Goal: Find specific page/section: Locate item on page

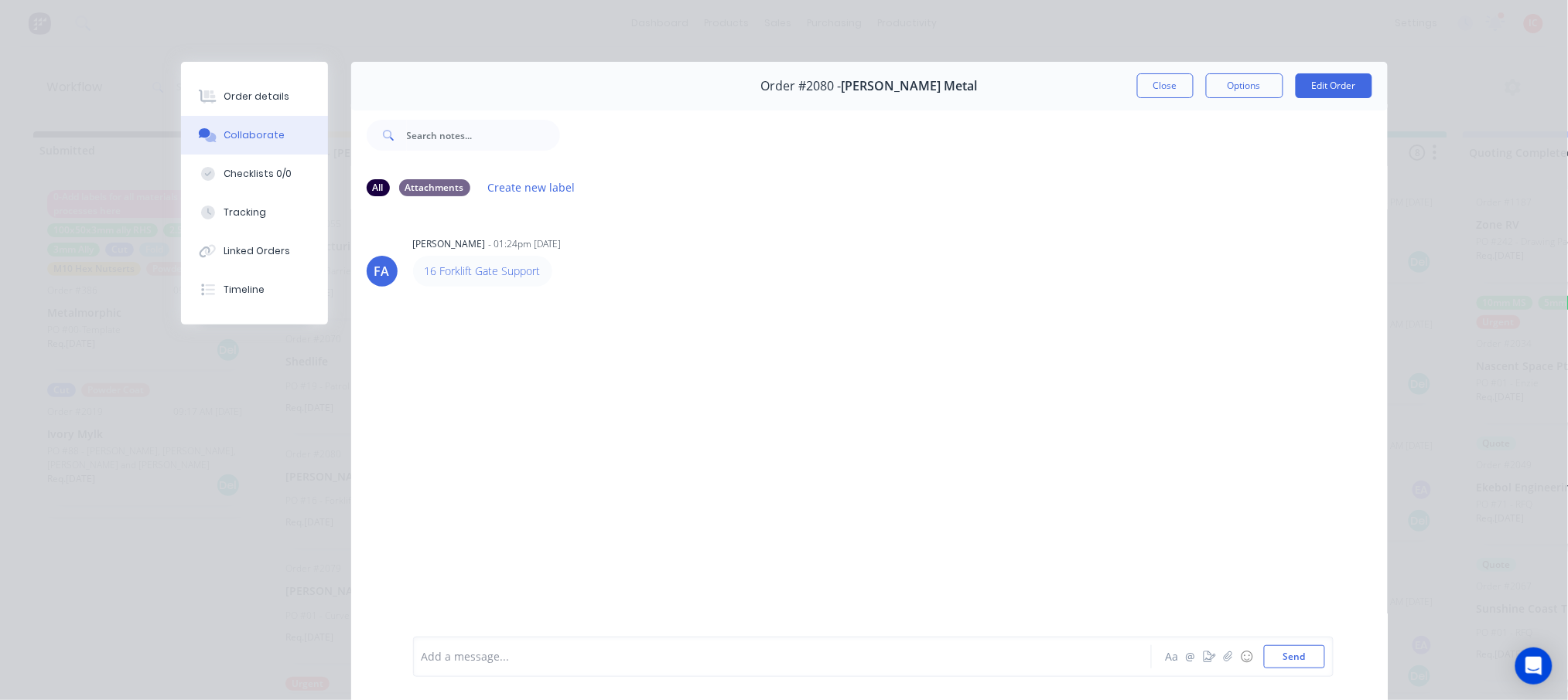
scroll to position [511, 0]
click at [1160, 85] on button "Close" at bounding box center [1165, 86] width 57 height 25
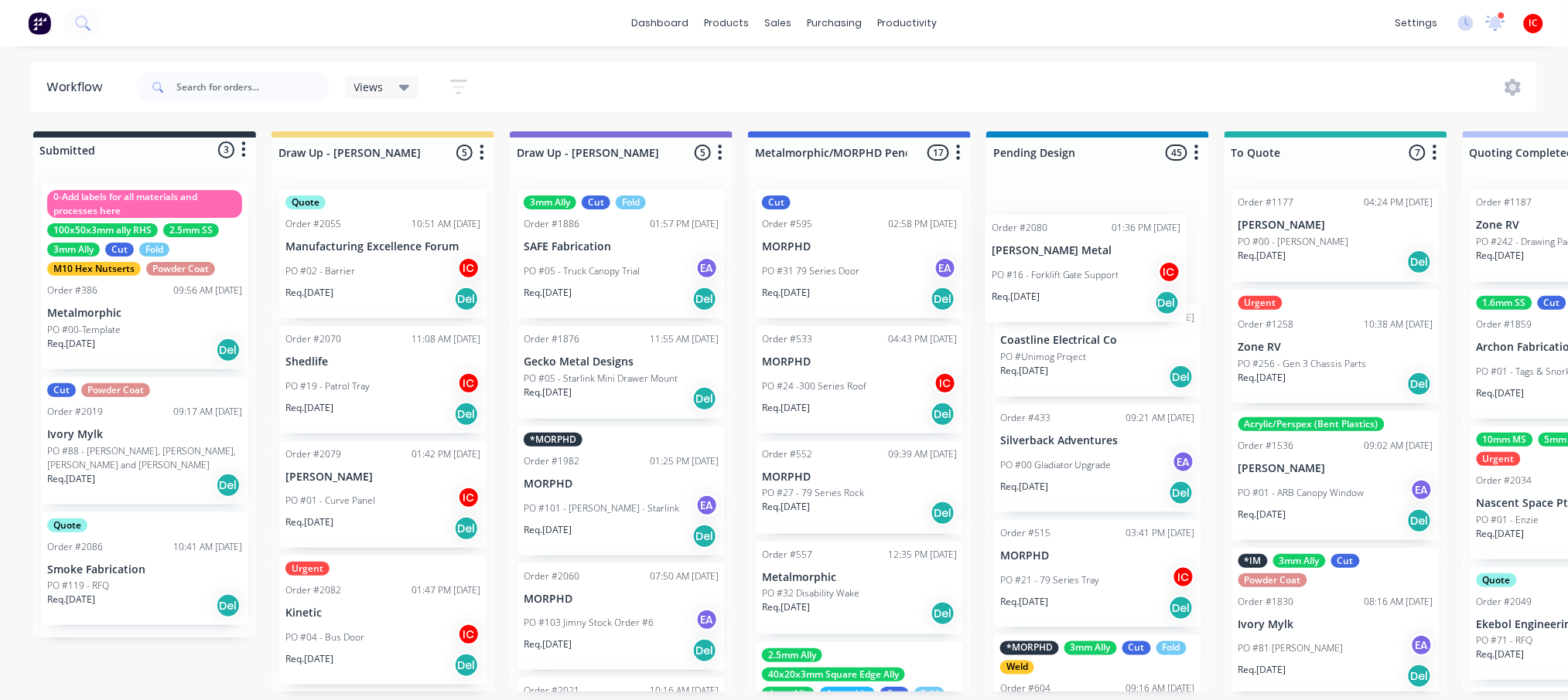
drag, startPoint x: 355, startPoint y: 511, endPoint x: 1074, endPoint y: 280, distance: 755.2
click at [258, 86] on input "text" at bounding box center [252, 87] width 153 height 31
type input "ek"
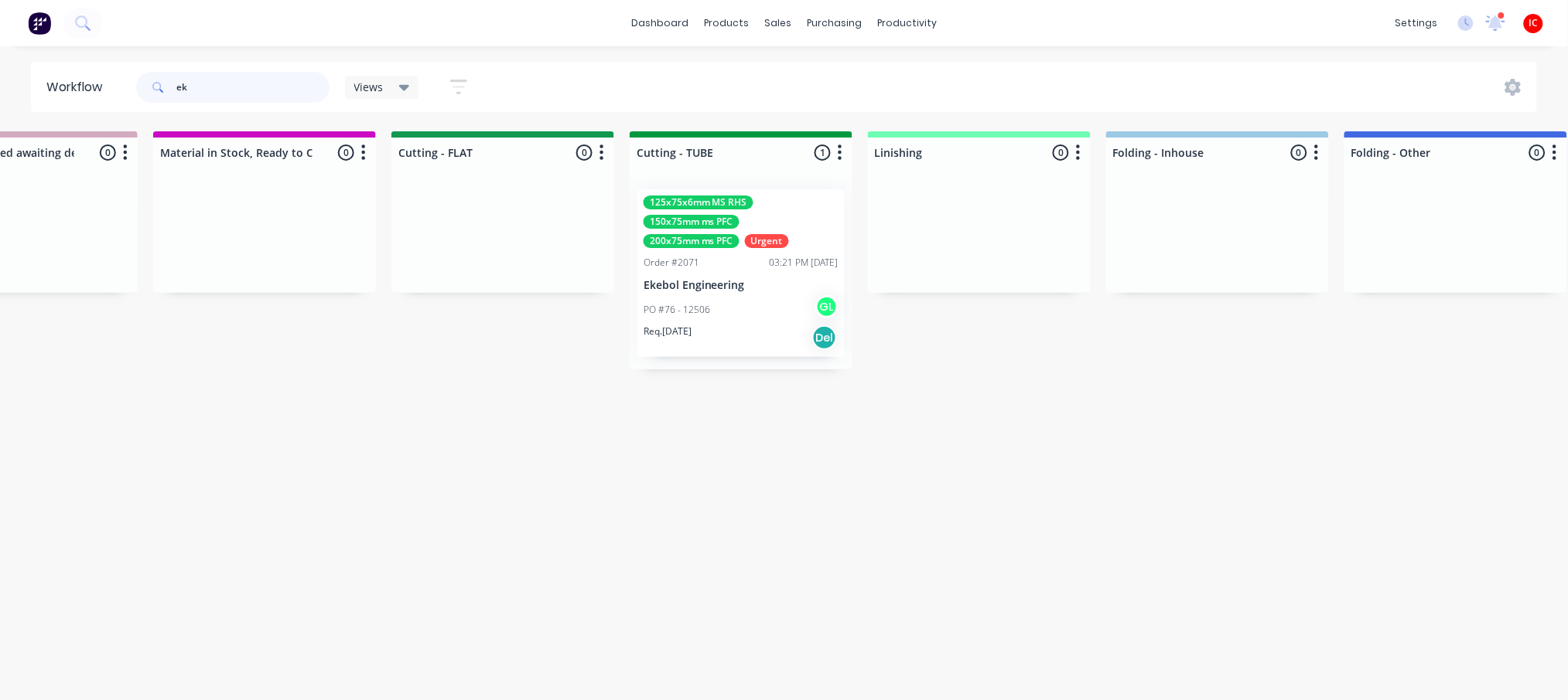
scroll to position [0, 2411]
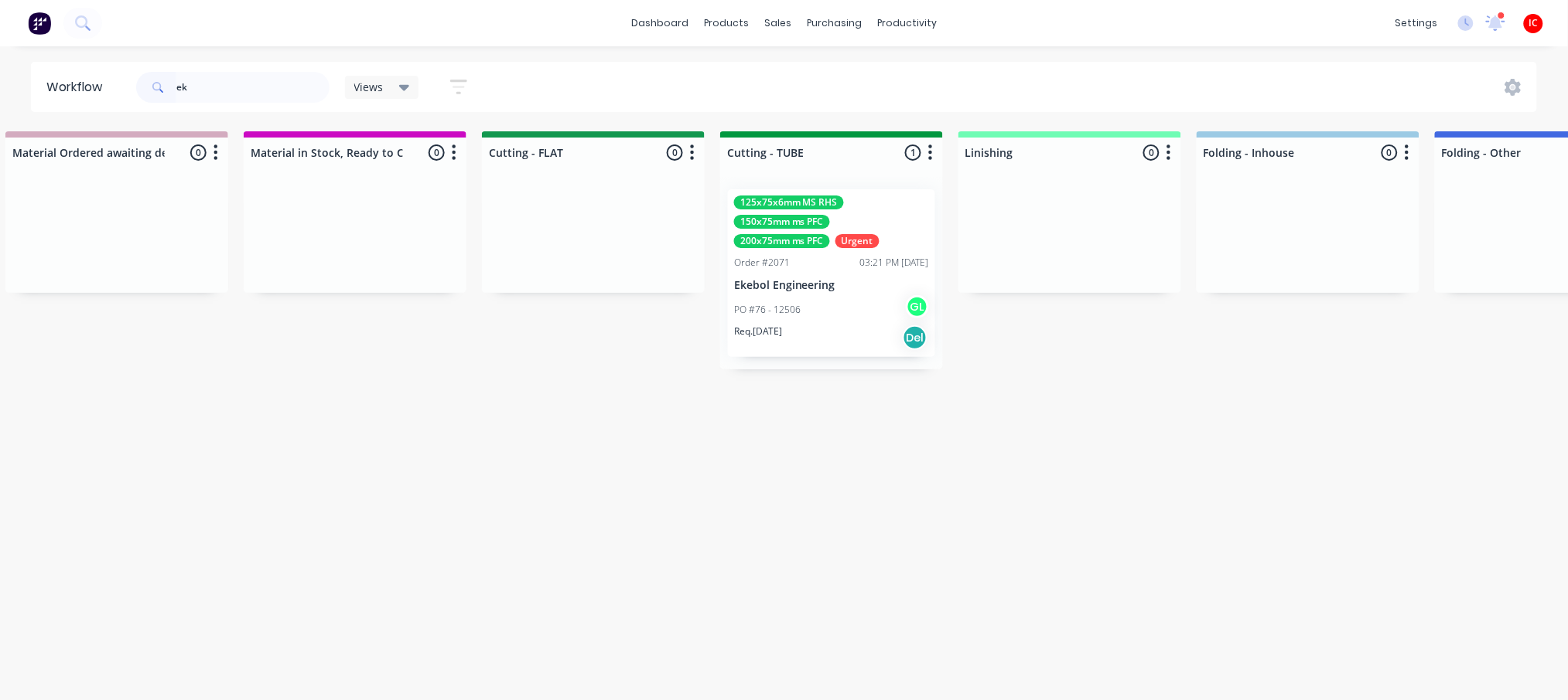
click at [863, 317] on div "PO #76 - 12506 GL" at bounding box center [831, 310] width 195 height 29
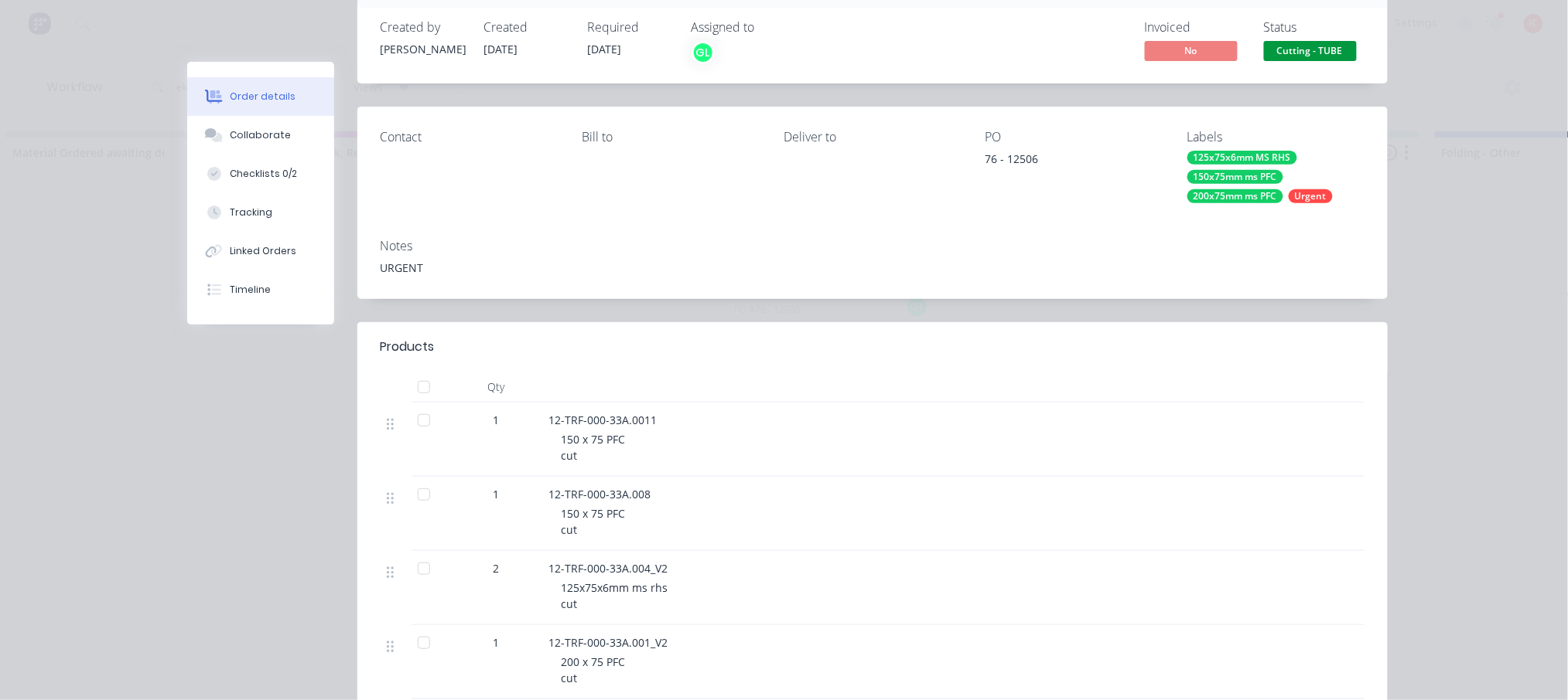
scroll to position [0, 0]
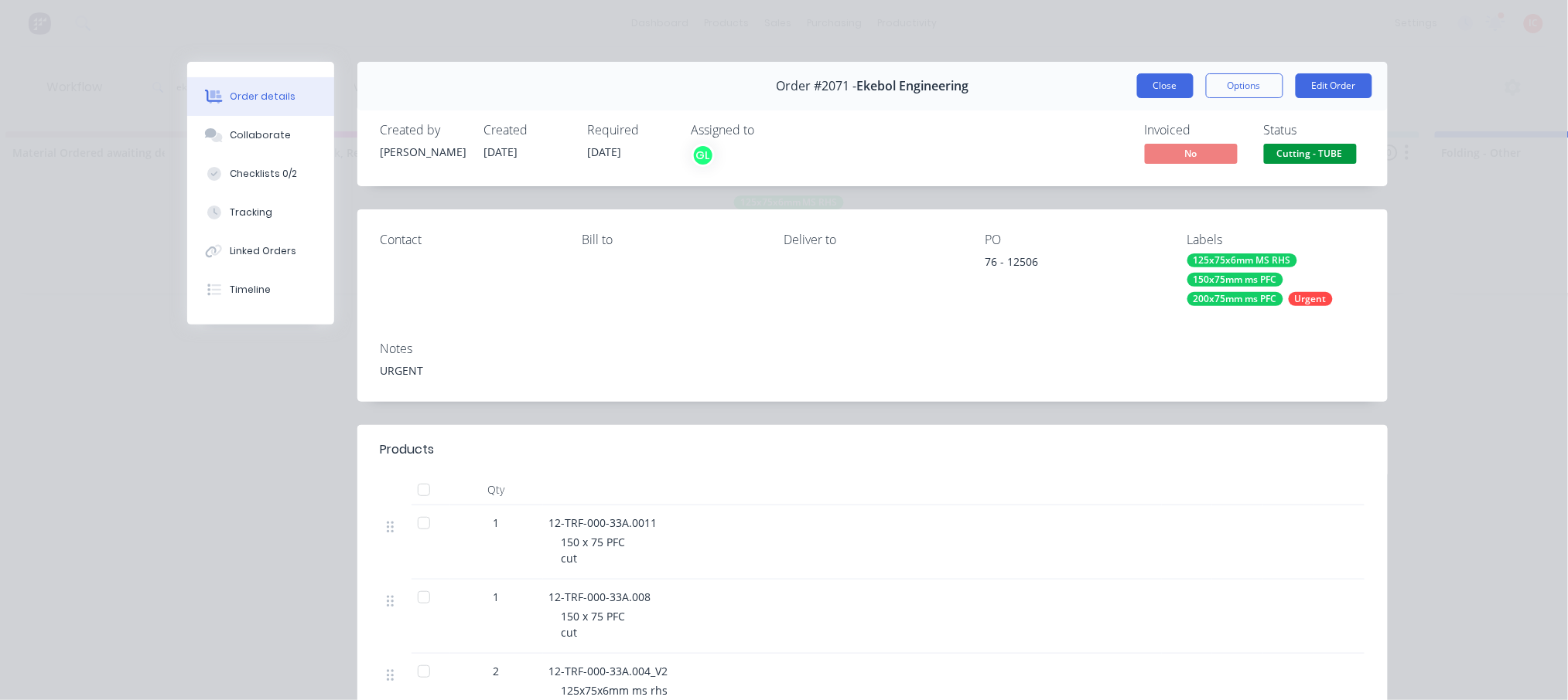
click at [1170, 86] on button "Close" at bounding box center [1165, 86] width 57 height 25
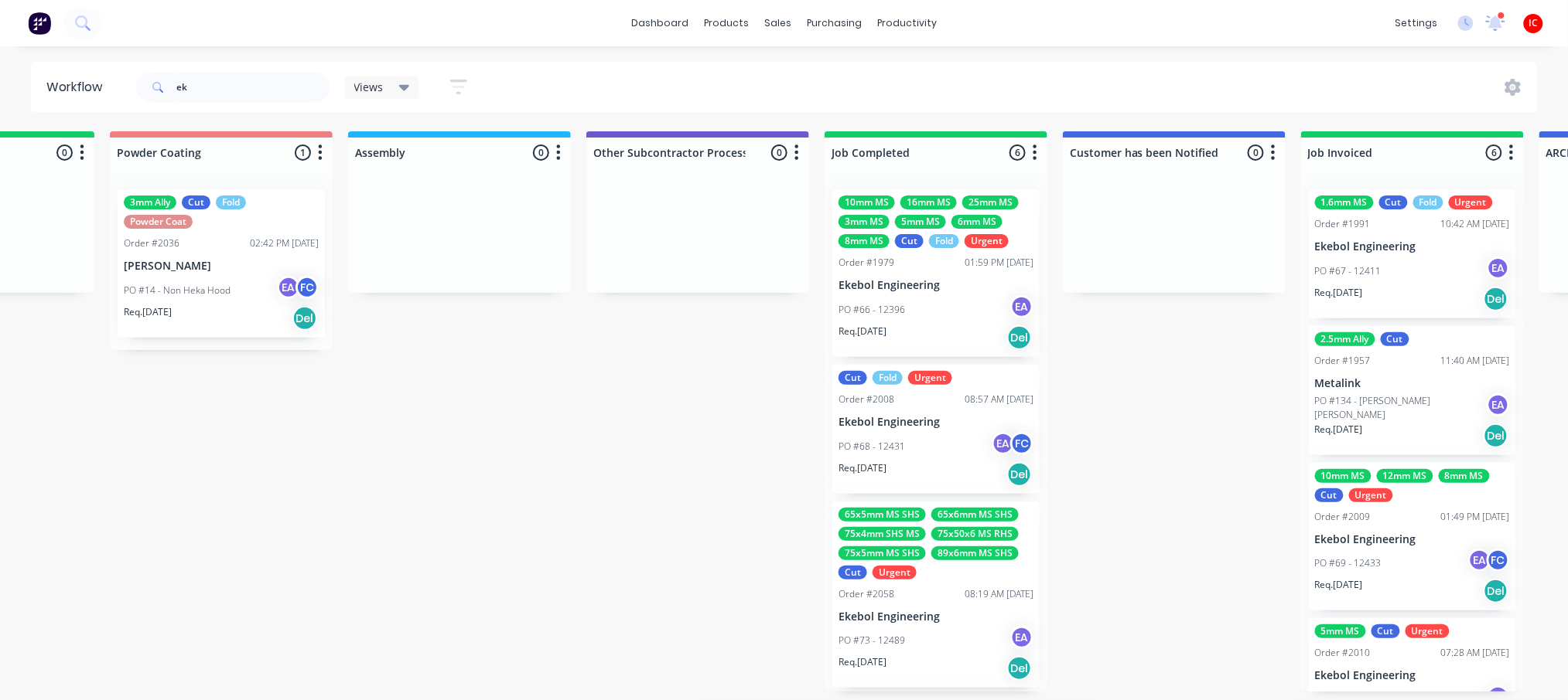
click at [964, 300] on div "PO #66 - 12396 EA" at bounding box center [935, 310] width 195 height 29
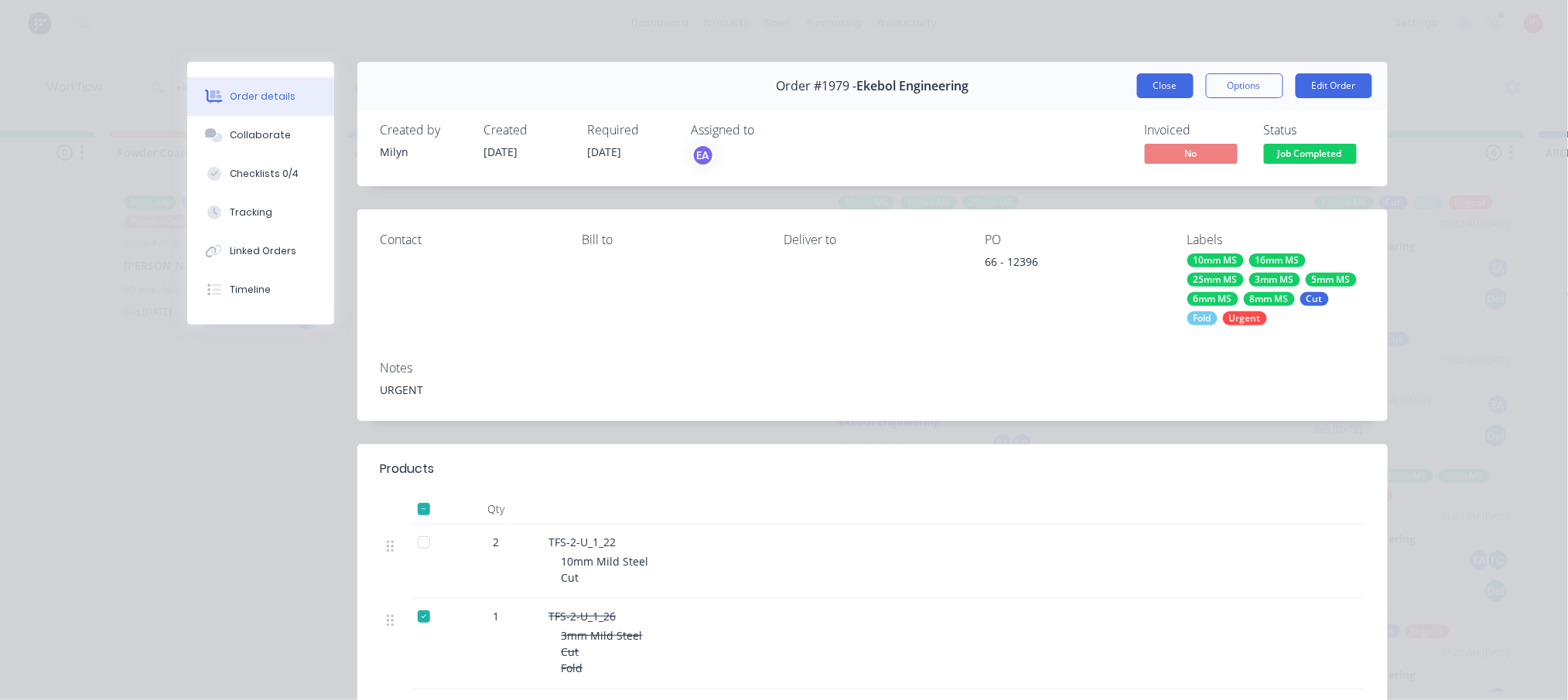
click at [1160, 81] on button "Close" at bounding box center [1165, 86] width 57 height 25
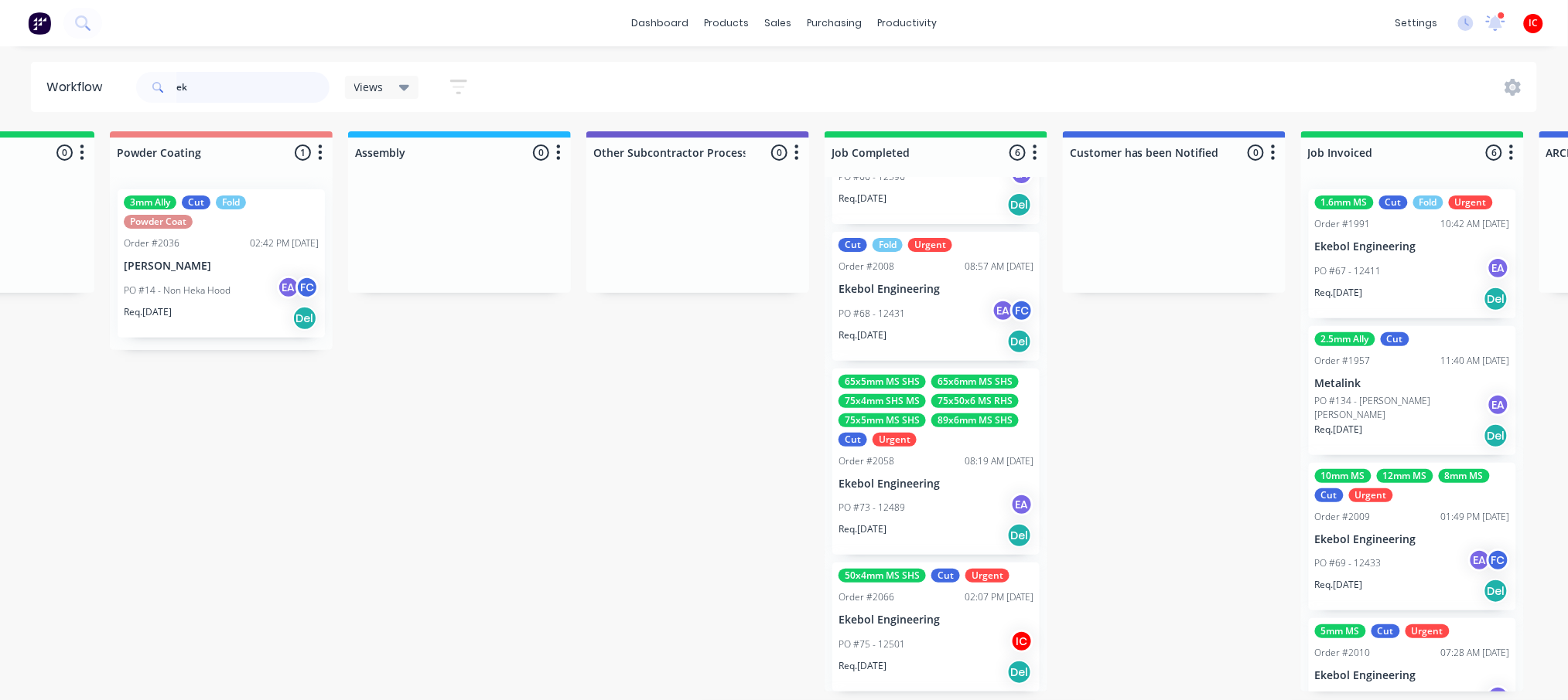
scroll to position [309, 0]
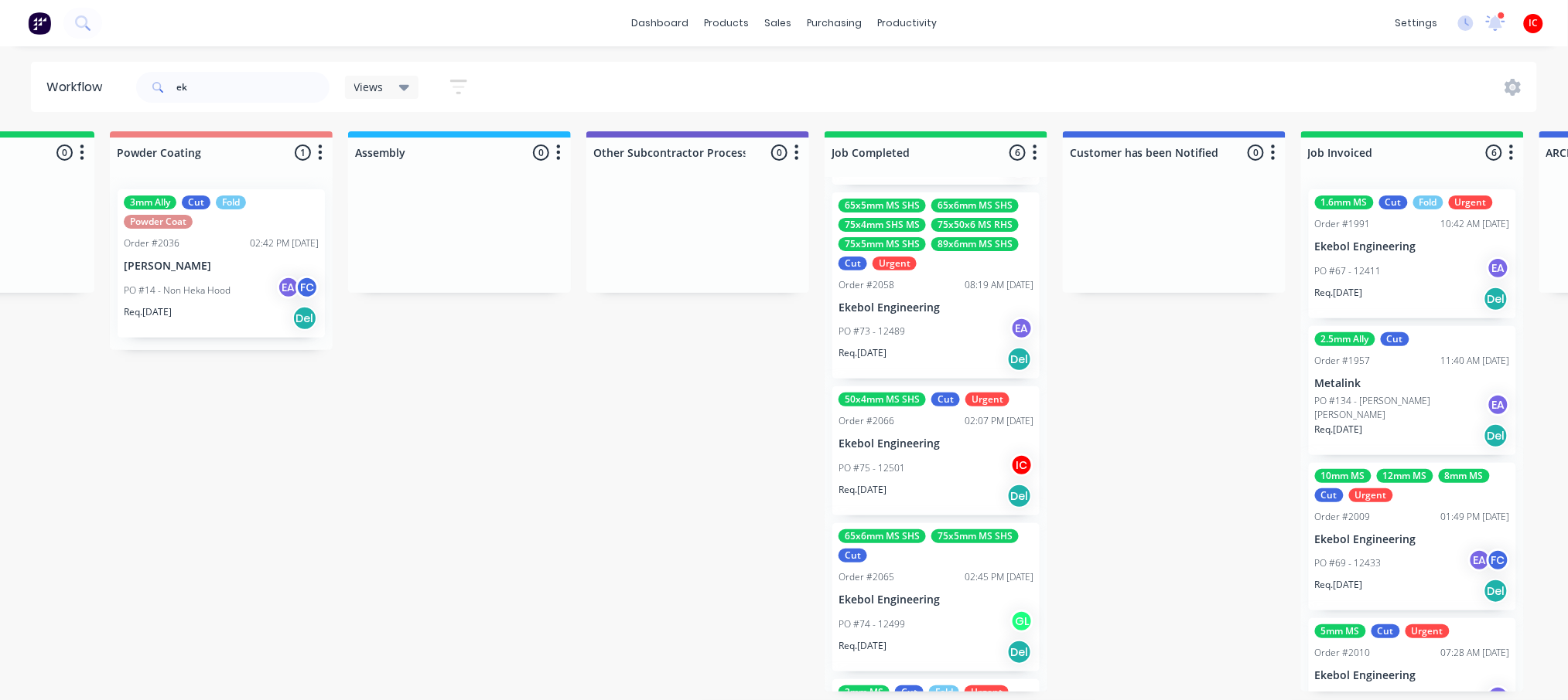
click at [948, 327] on div "PO #73 - 12489 EA" at bounding box center [935, 331] width 195 height 29
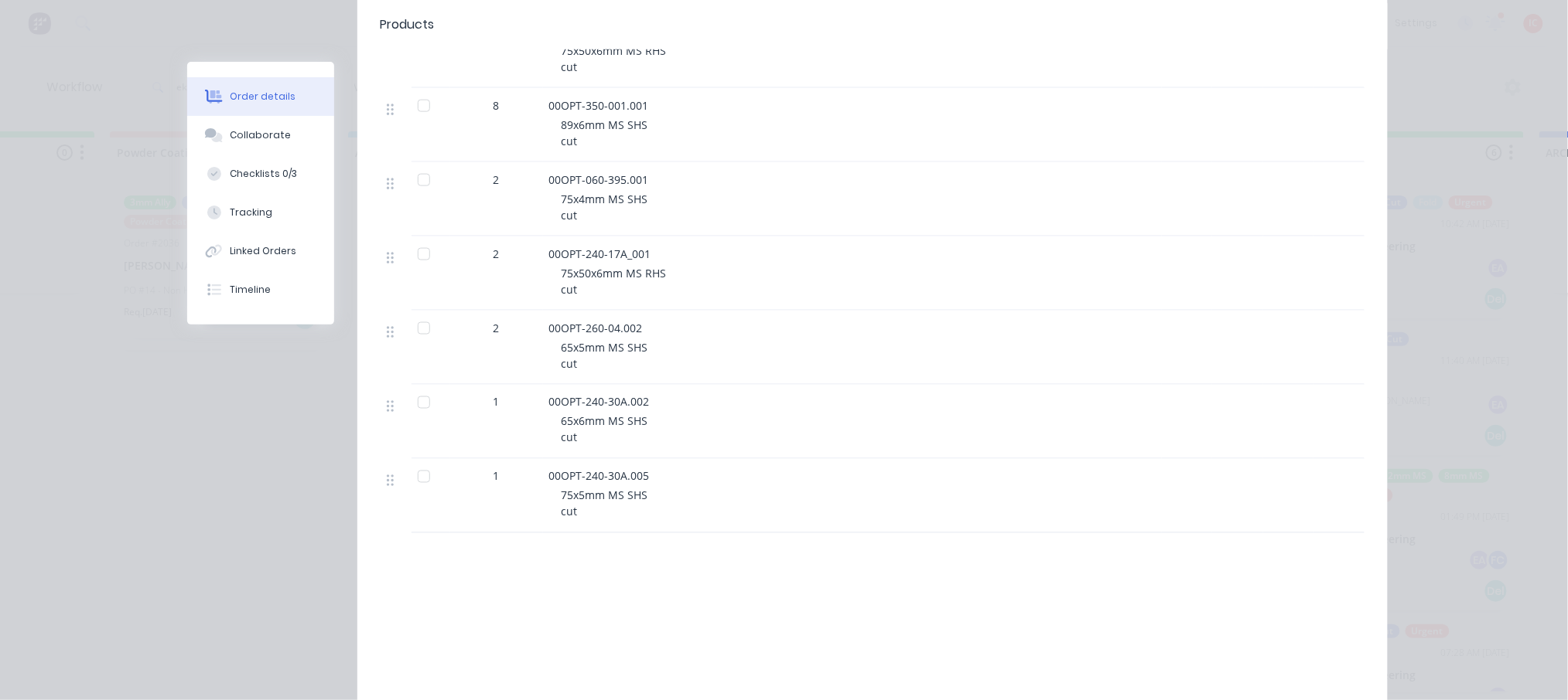
scroll to position [721, 0]
